Goal: Check status: Check status

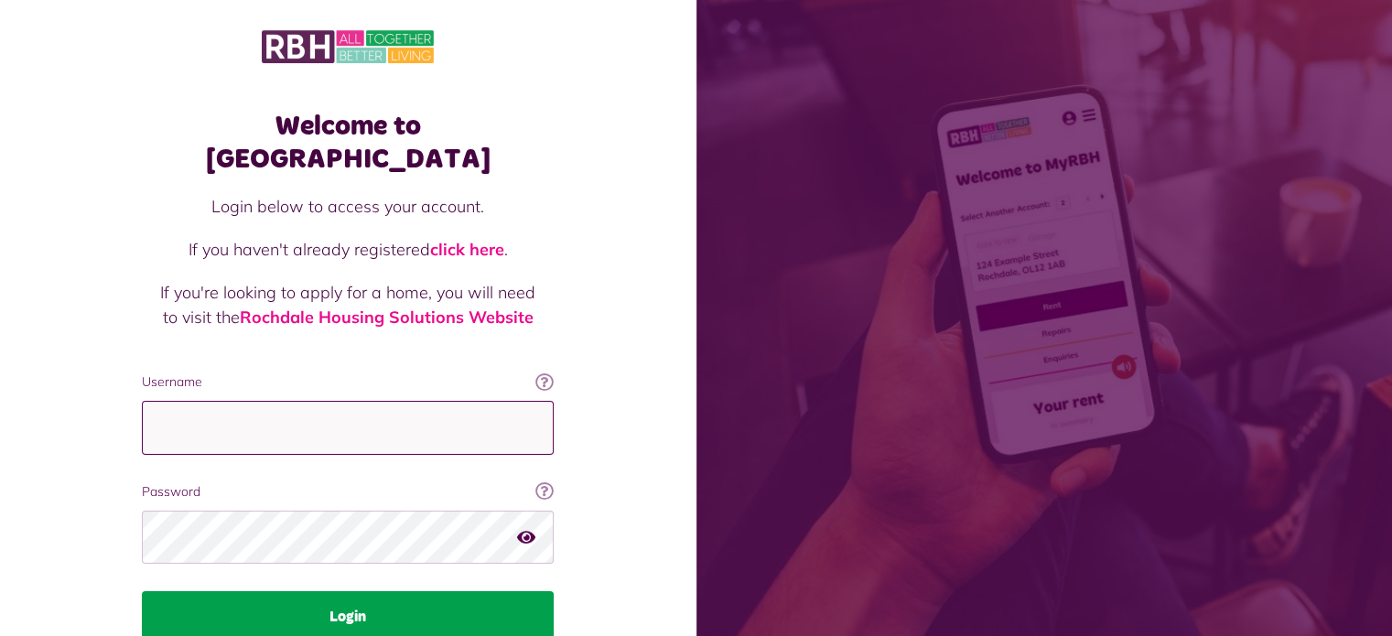
type input "**********"
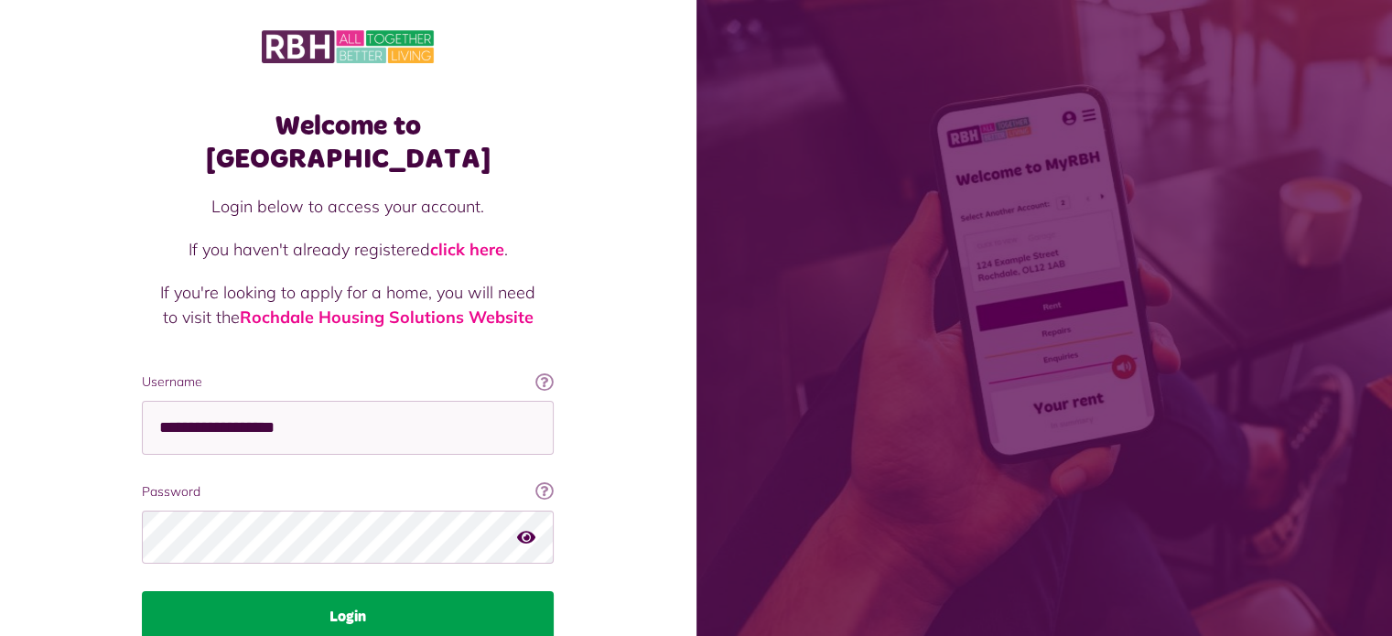
click at [363, 591] on button "Login" at bounding box center [348, 616] width 412 height 51
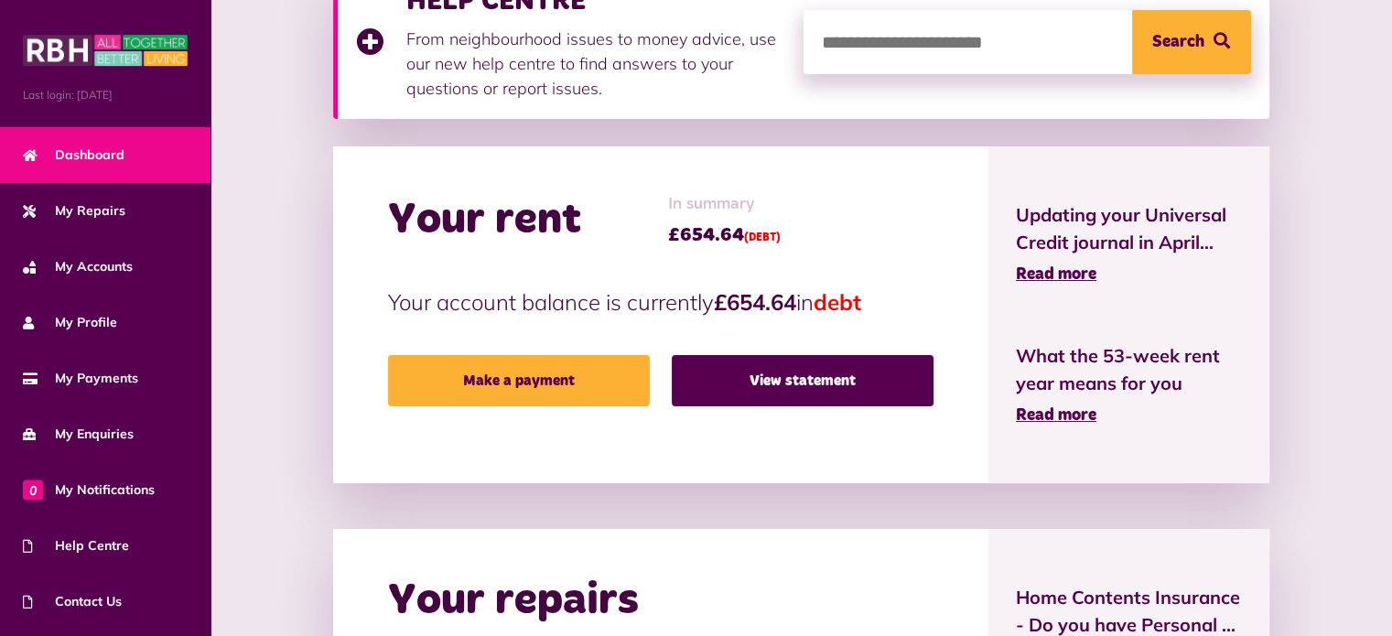
scroll to position [314, 0]
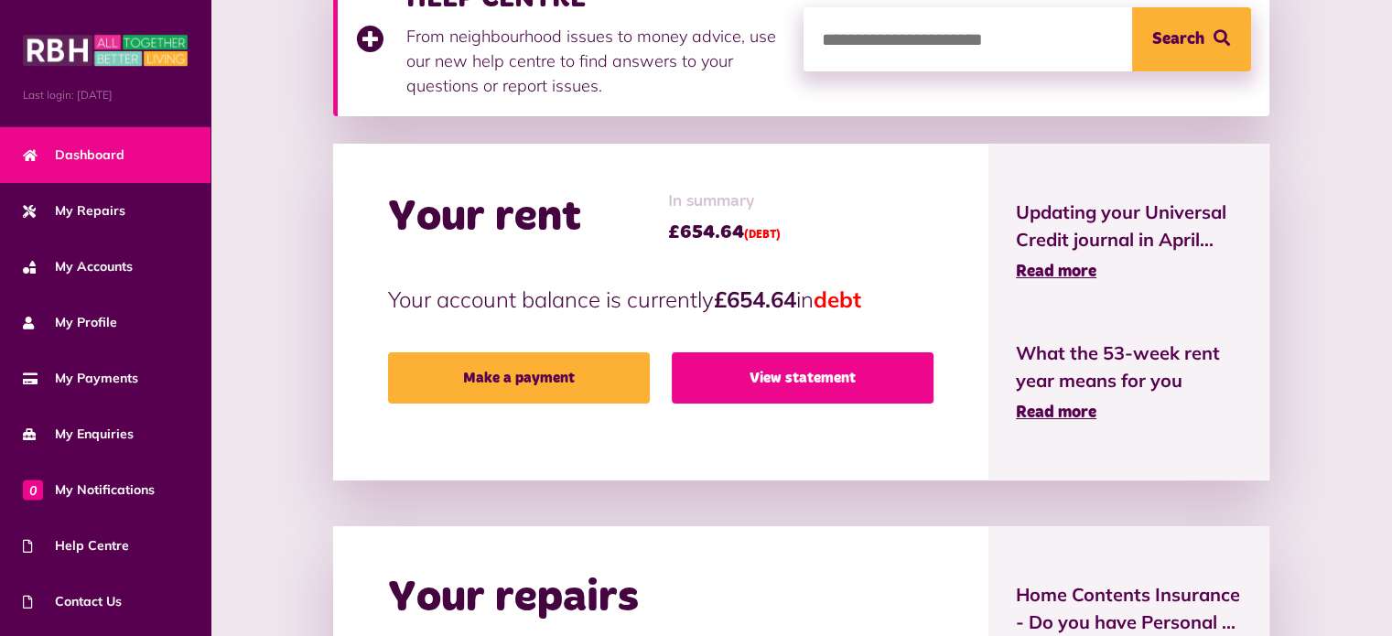
click at [824, 376] on link "View statement" at bounding box center [803, 377] width 262 height 51
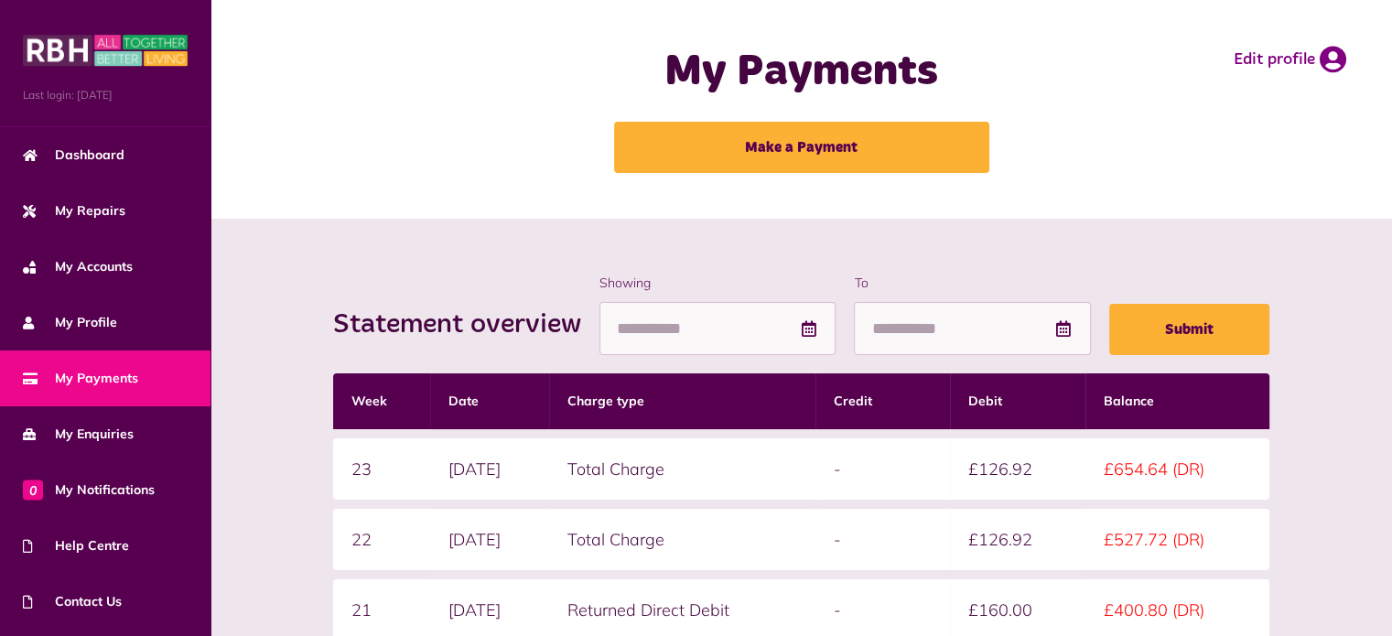
click at [810, 326] on icon at bounding box center [808, 328] width 18 height 16
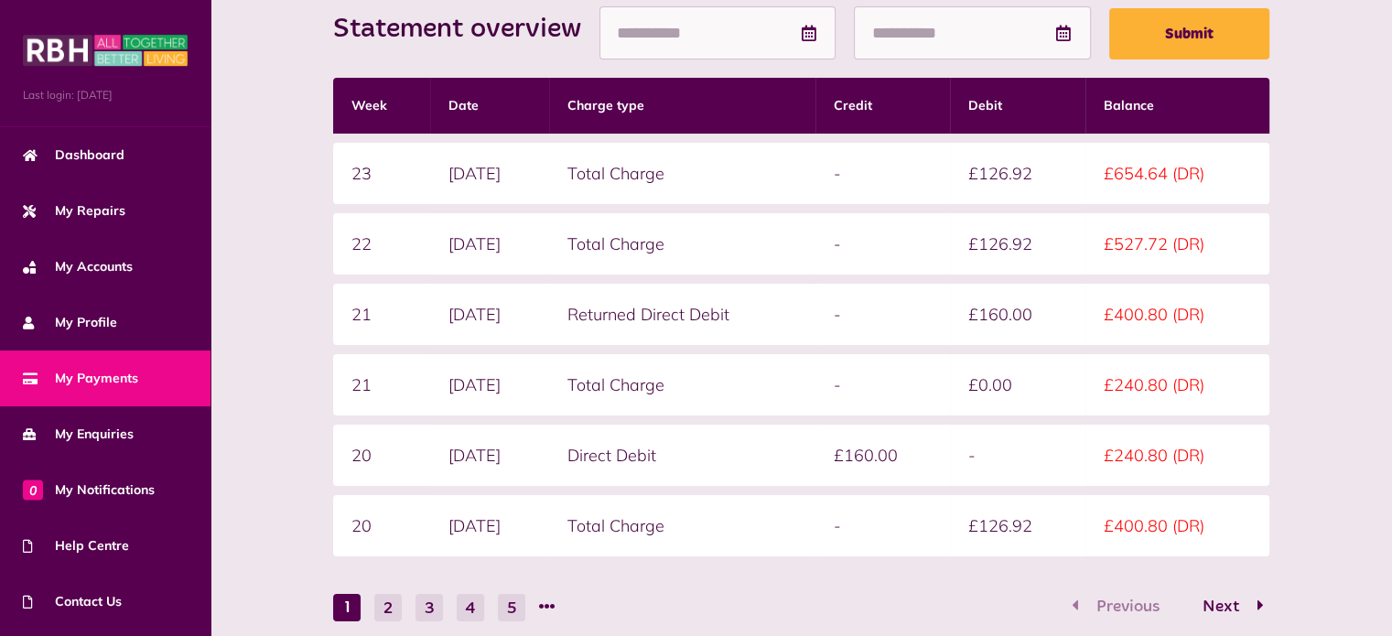
scroll to position [294, 0]
